Goal: Information Seeking & Learning: Check status

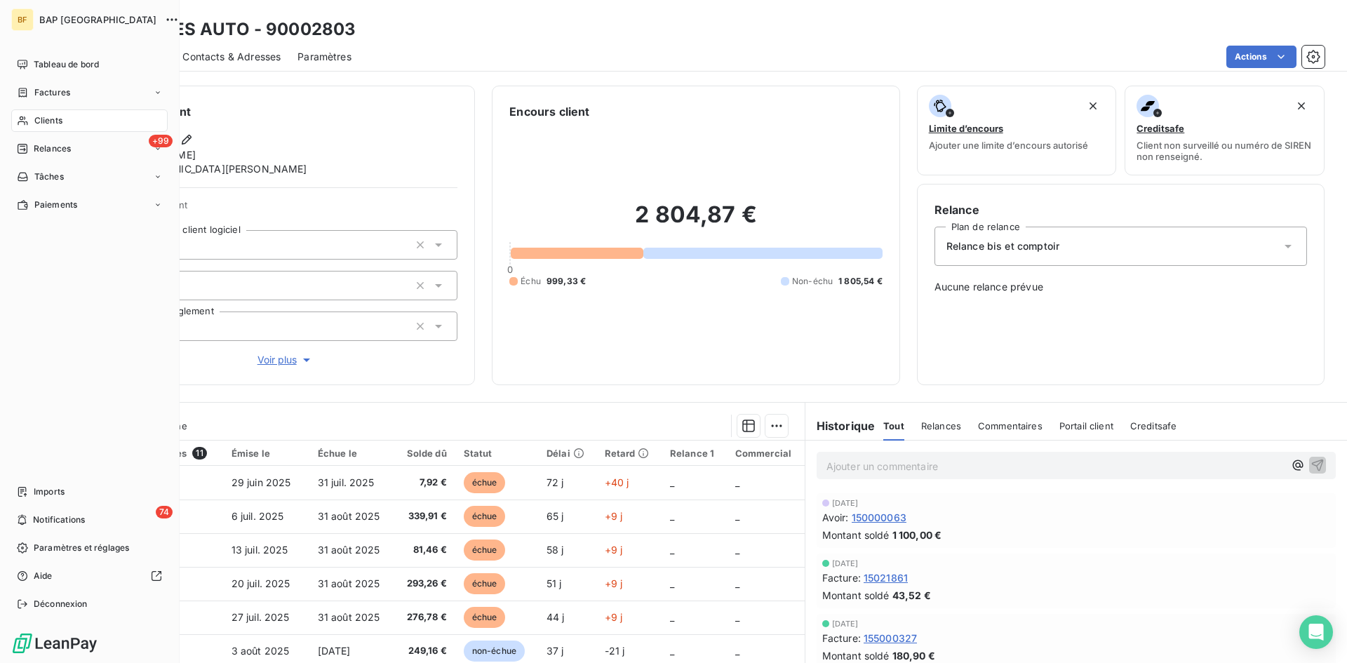
click at [48, 118] on span "Clients" at bounding box center [48, 120] width 28 height 13
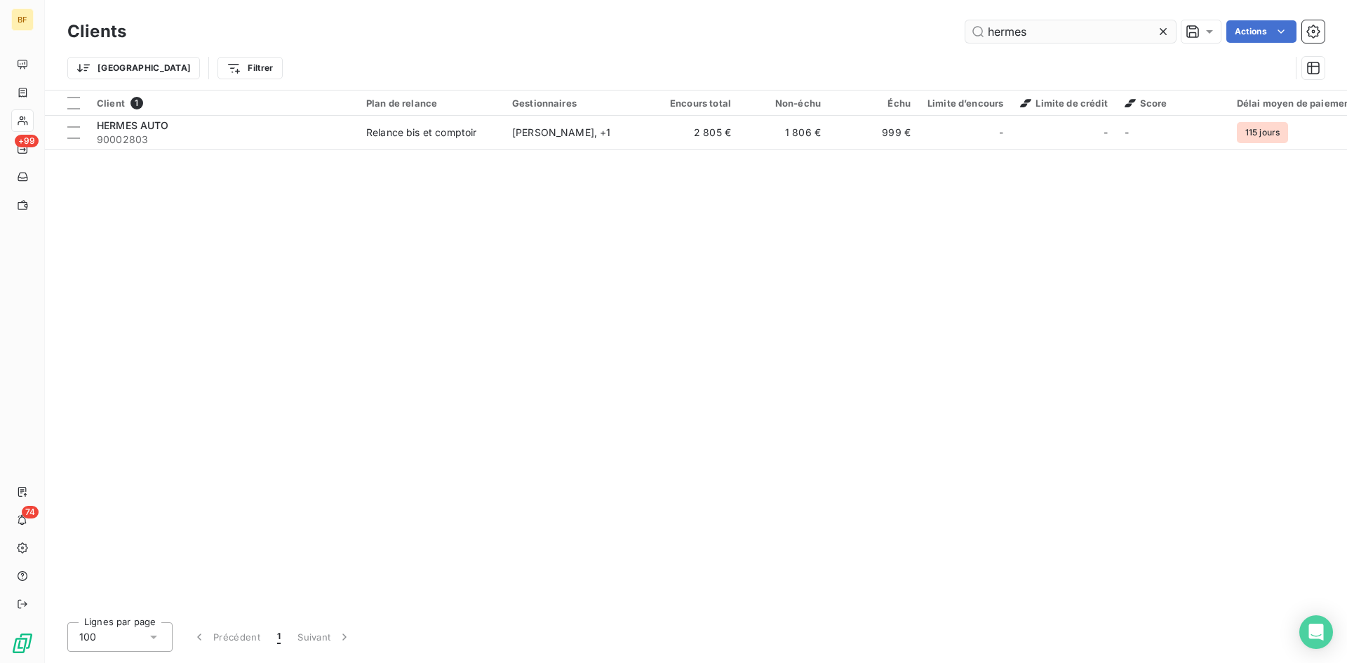
click at [1045, 42] on div "Clients hermes Actions" at bounding box center [695, 31] width 1257 height 29
drag, startPoint x: 1045, startPoint y: 42, endPoint x: 915, endPoint y: 42, distance: 130.5
click at [915, 42] on div "hermes Actions" at bounding box center [733, 31] width 1181 height 22
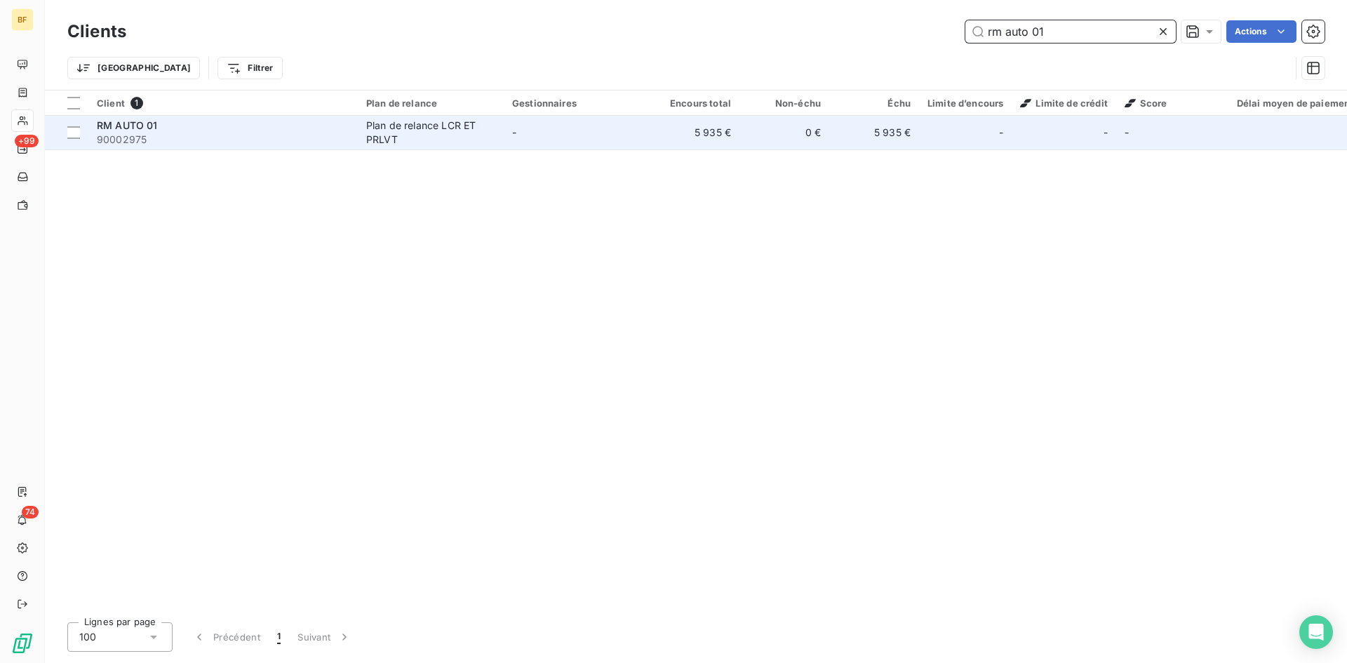
type input "rm auto 01"
click at [159, 133] on span "90002975" at bounding box center [223, 140] width 253 height 14
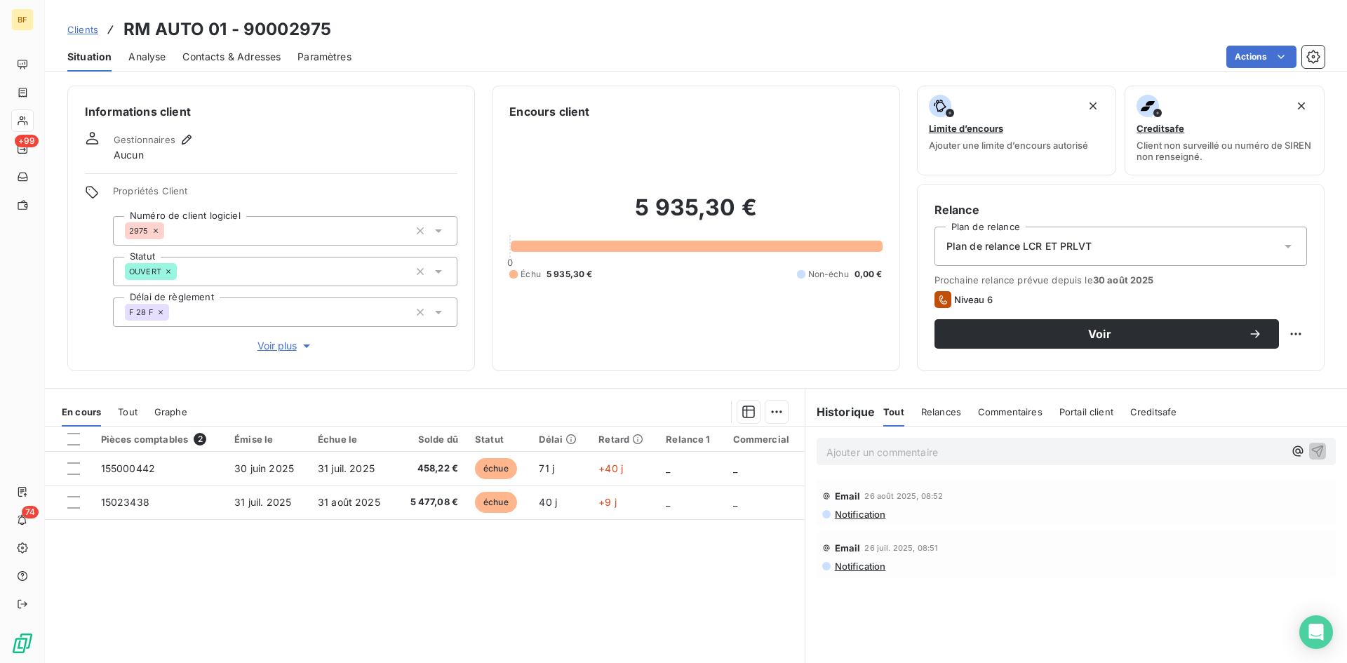
click at [1080, 411] on span "Portail client" at bounding box center [1086, 411] width 54 height 11
click at [842, 414] on h6 "Historique" at bounding box center [840, 411] width 70 height 17
click at [273, 349] on span "Voir plus" at bounding box center [285, 346] width 56 height 14
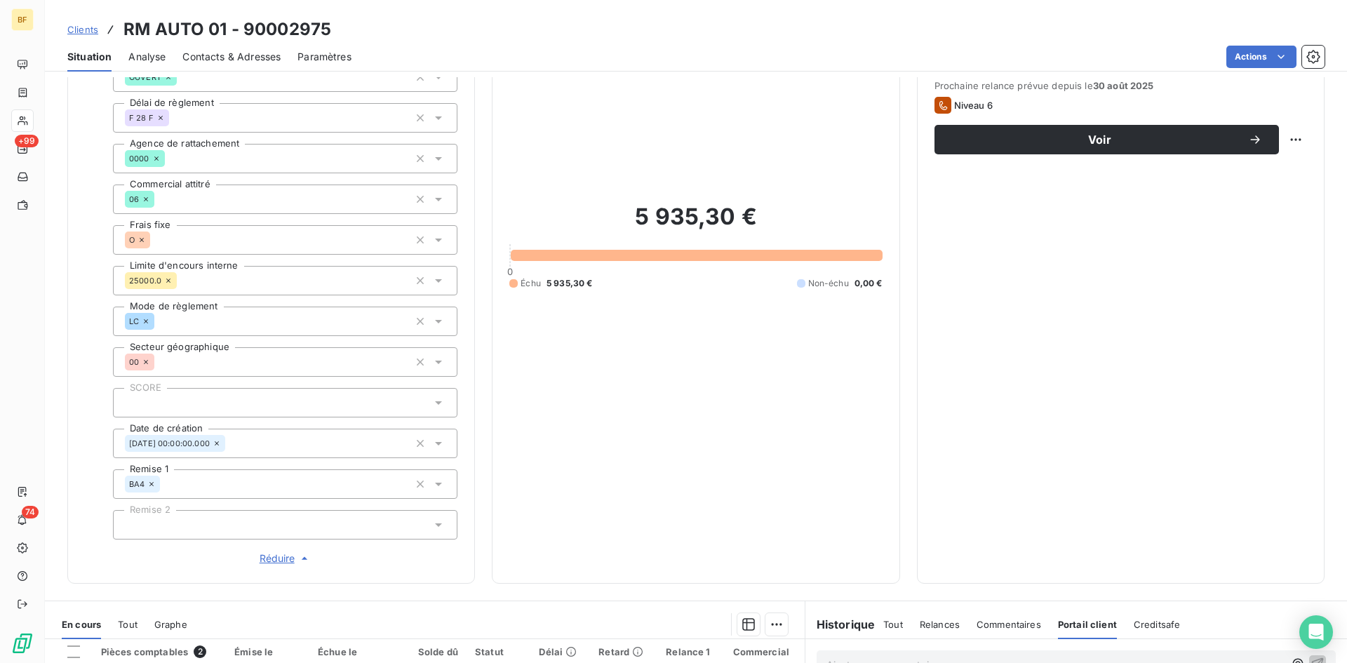
scroll to position [210, 0]
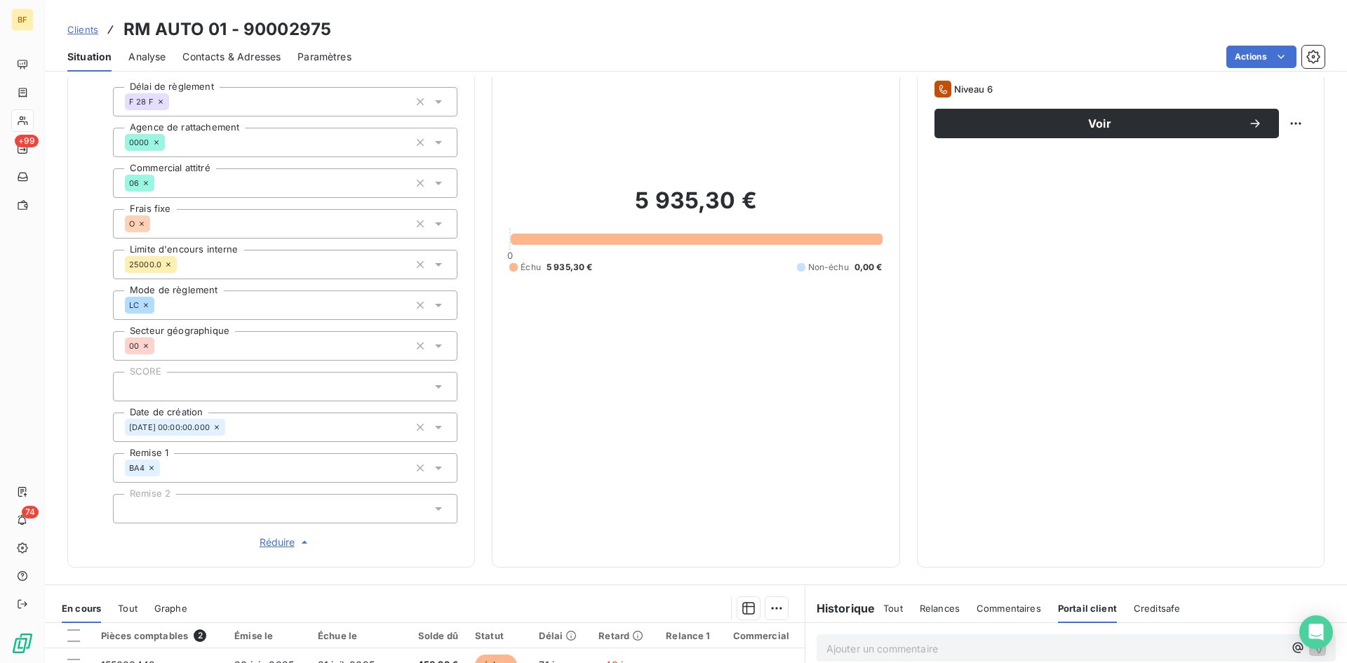
click at [239, 399] on div at bounding box center [285, 386] width 344 height 29
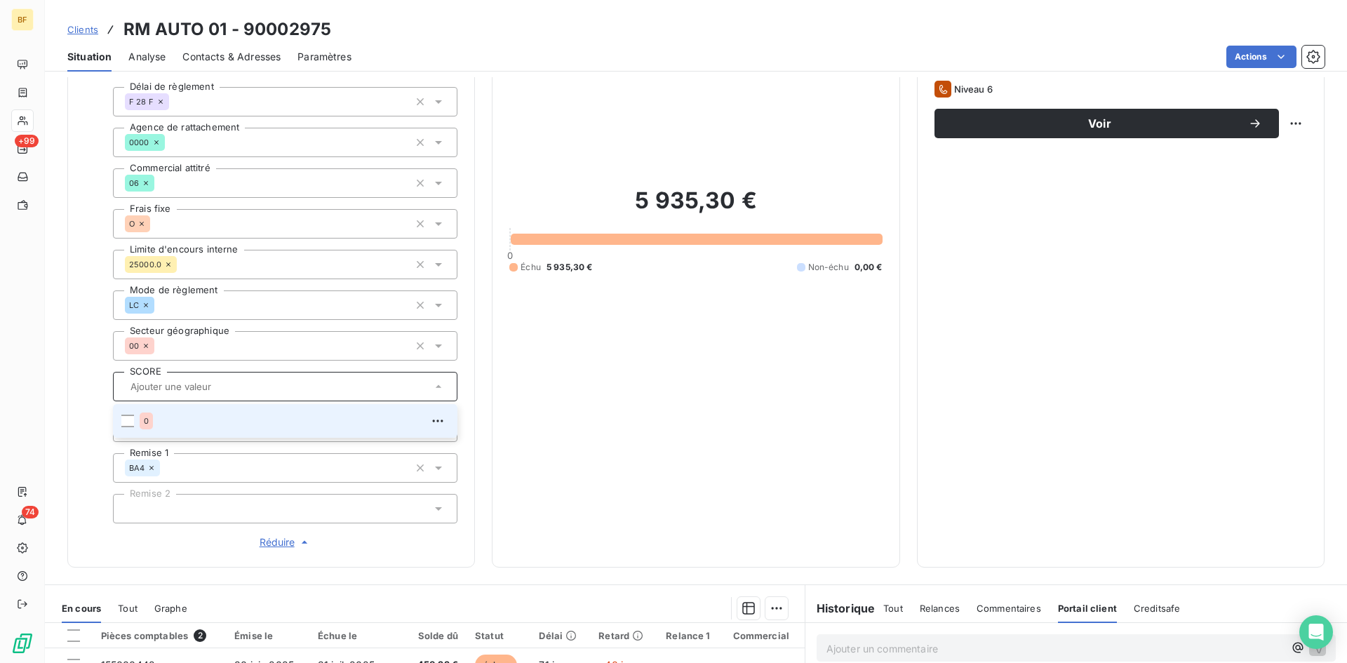
click at [234, 385] on input "text" at bounding box center [278, 386] width 307 height 13
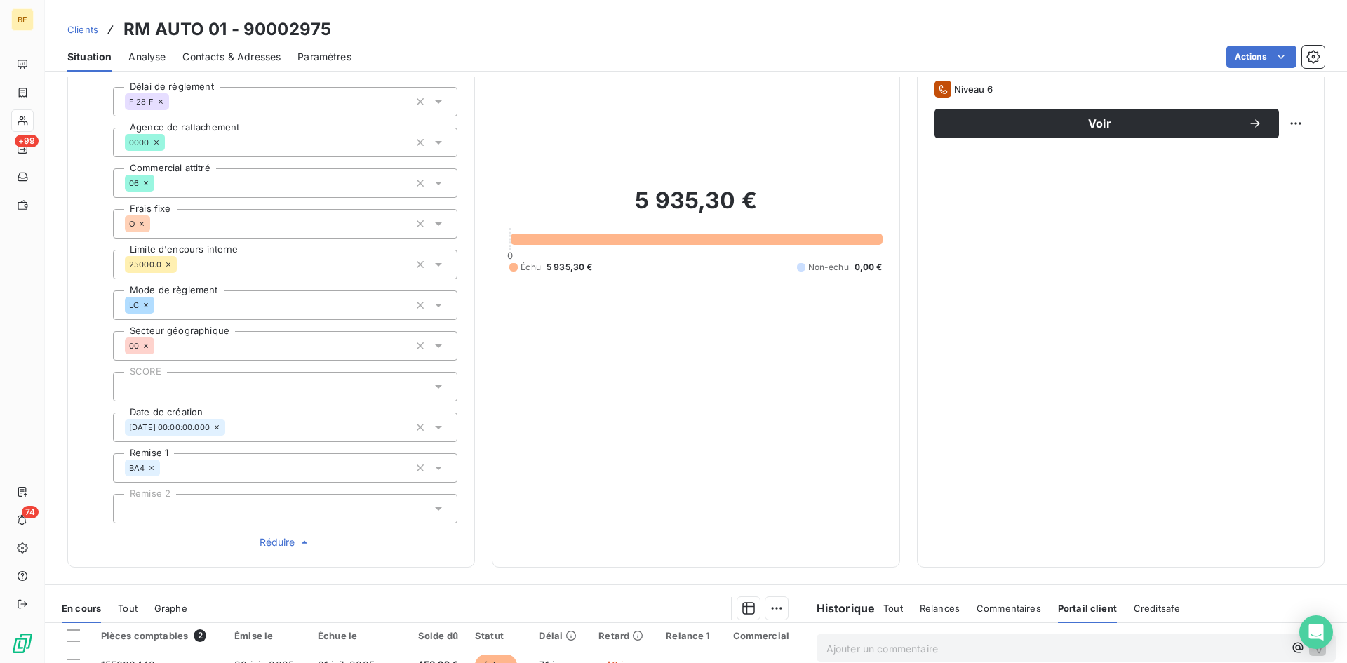
scroll to position [351, 0]
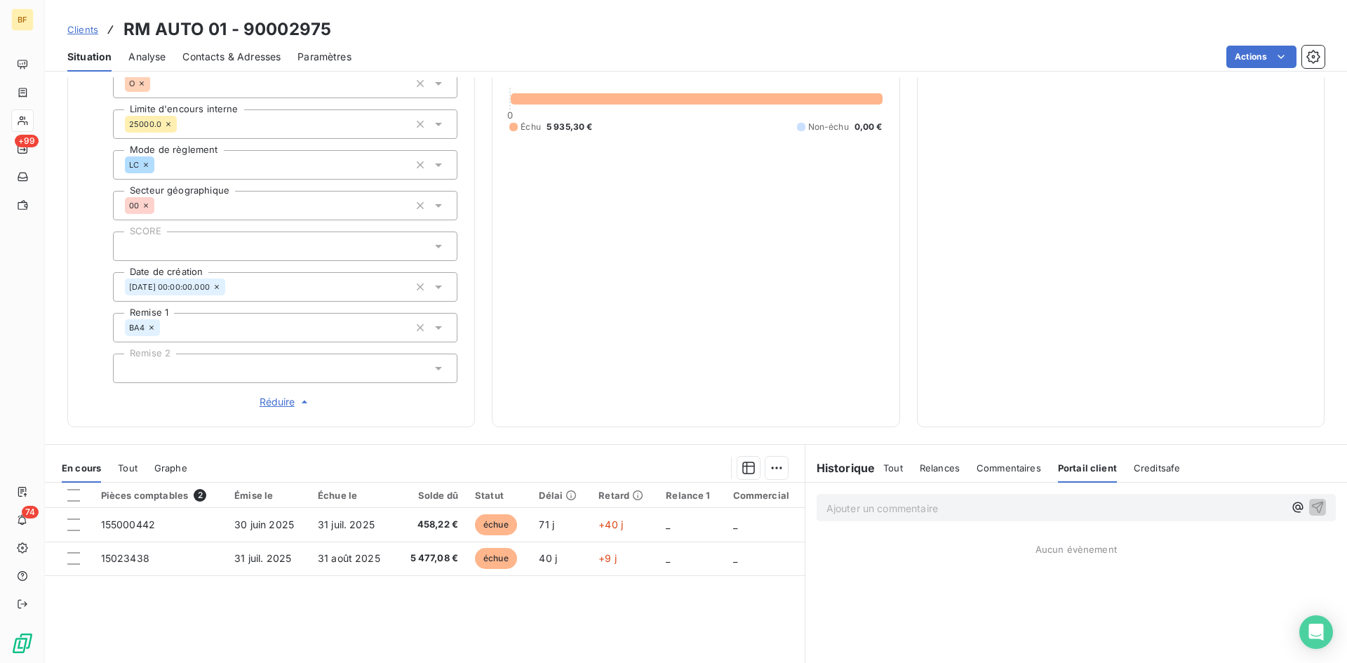
click at [433, 411] on div "Informations client Gestionnaires Aucun Propriétés Client Numéro de client logi…" at bounding box center [271, 81] width 408 height 692
click at [260, 396] on span "Réduire" at bounding box center [286, 402] width 52 height 14
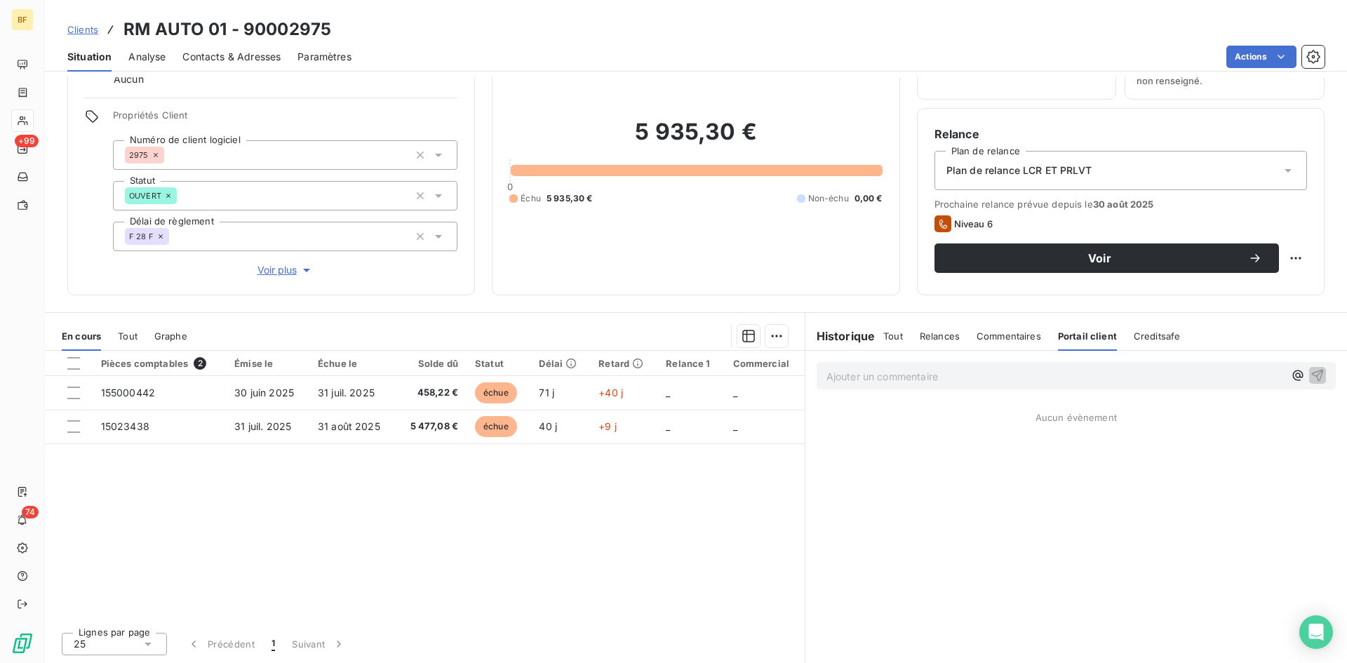
scroll to position [0, 0]
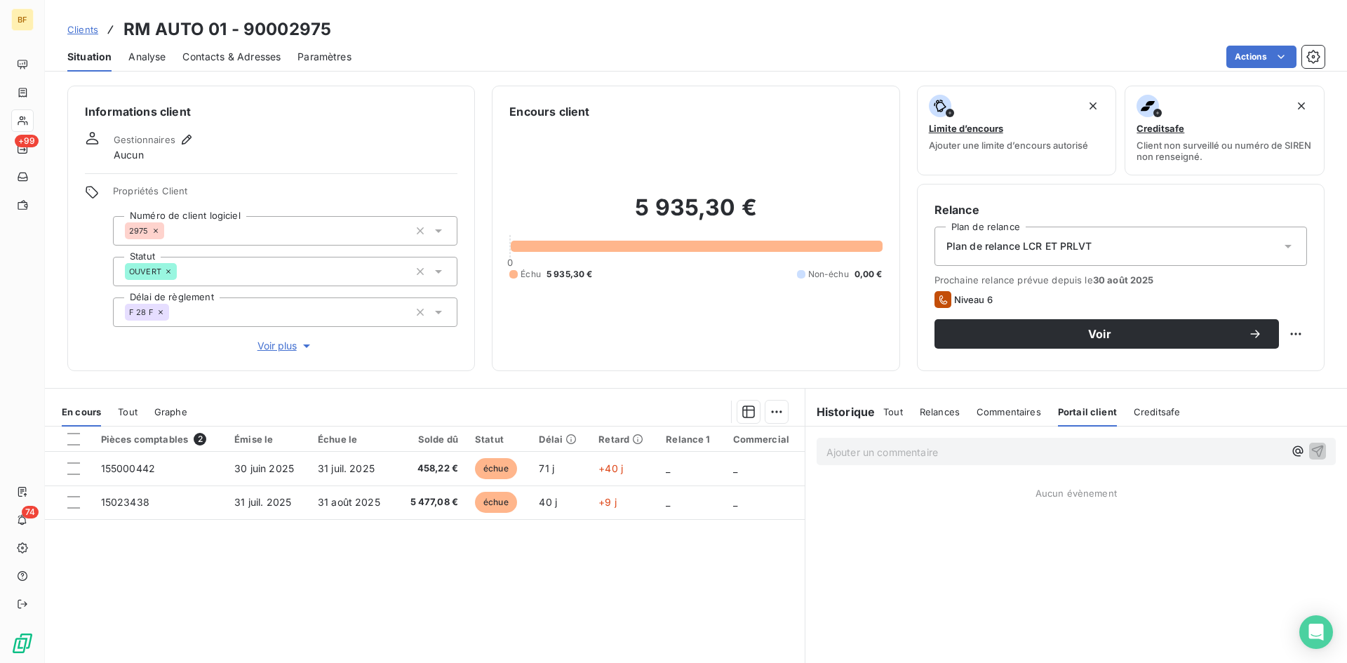
drag, startPoint x: 283, startPoint y: 354, endPoint x: 281, endPoint y: 347, distance: 7.3
click at [283, 354] on div "Informations client Gestionnaires Aucun Propriétés Client Numéro de client logi…" at bounding box center [271, 228] width 408 height 285
click at [281, 344] on span "Voir plus" at bounding box center [285, 346] width 56 height 14
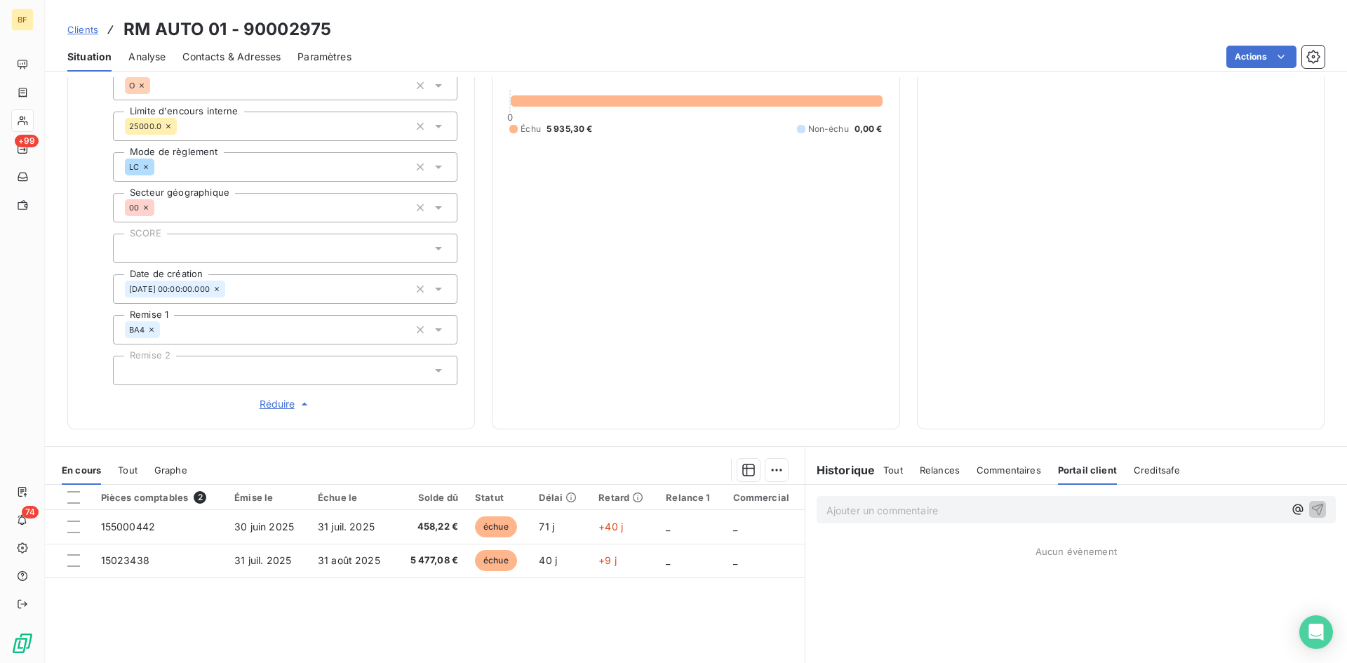
scroll to position [351, 0]
click at [86, 29] on span "Clients" at bounding box center [82, 29] width 31 height 11
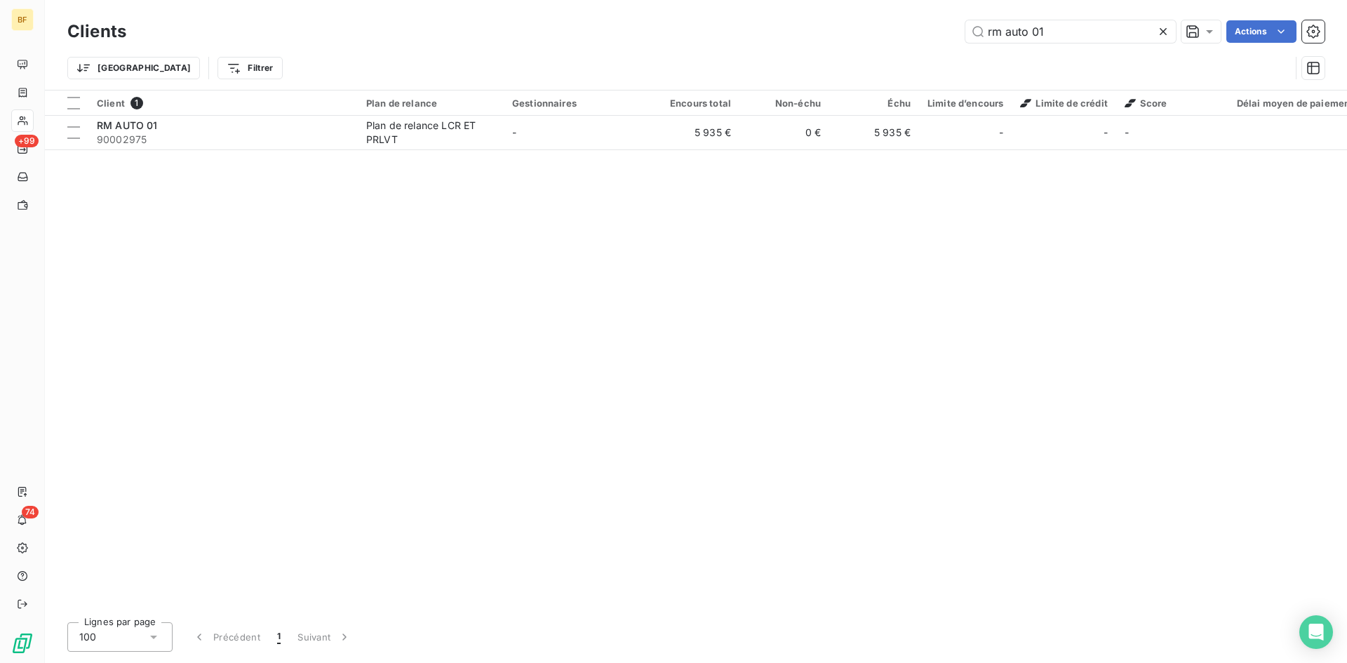
drag, startPoint x: 1063, startPoint y: 36, endPoint x: 897, endPoint y: 29, distance: 166.4
click at [897, 29] on div "rm auto 01 Actions" at bounding box center [733, 31] width 1181 height 22
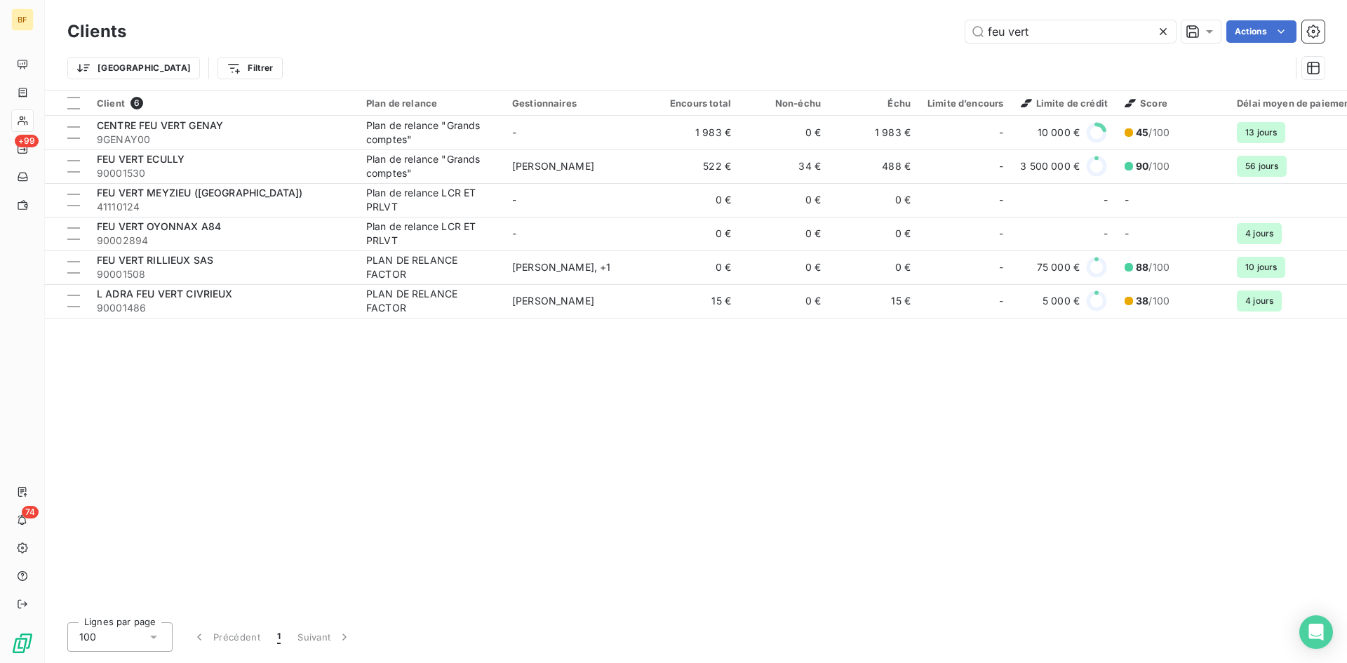
type input "feu vert"
